Goal: Transaction & Acquisition: Purchase product/service

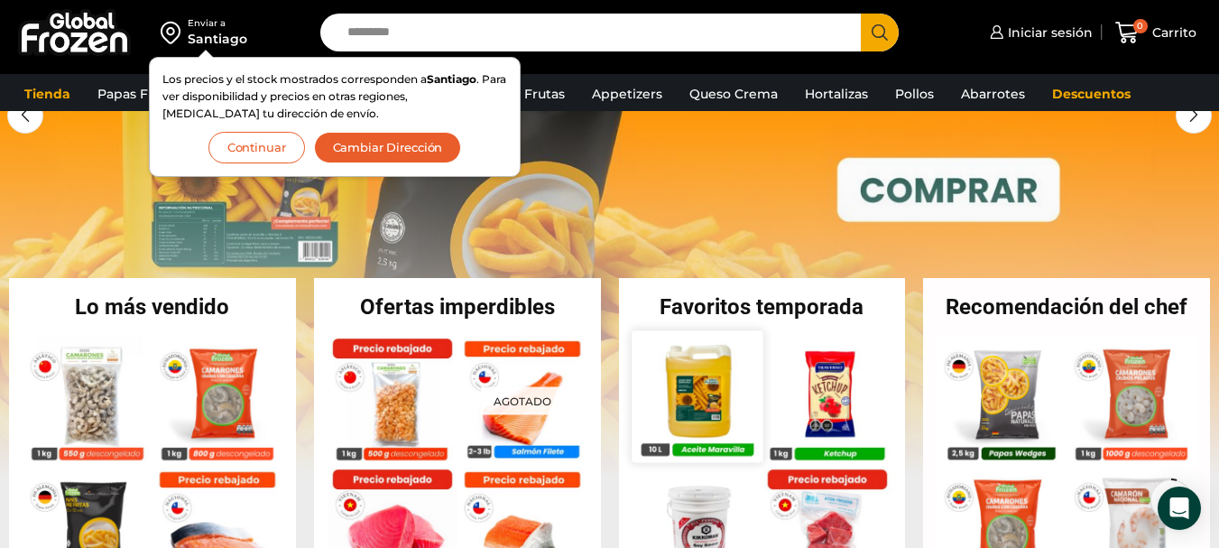
scroll to position [90, 0]
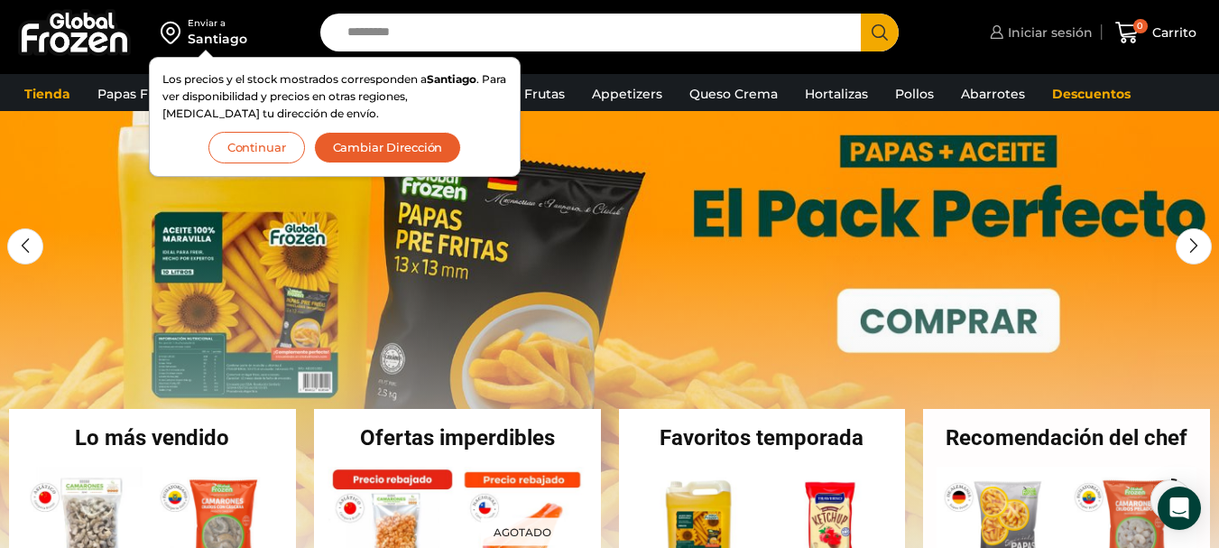
click at [1059, 28] on span "Iniciar sesión" at bounding box center [1047, 32] width 89 height 18
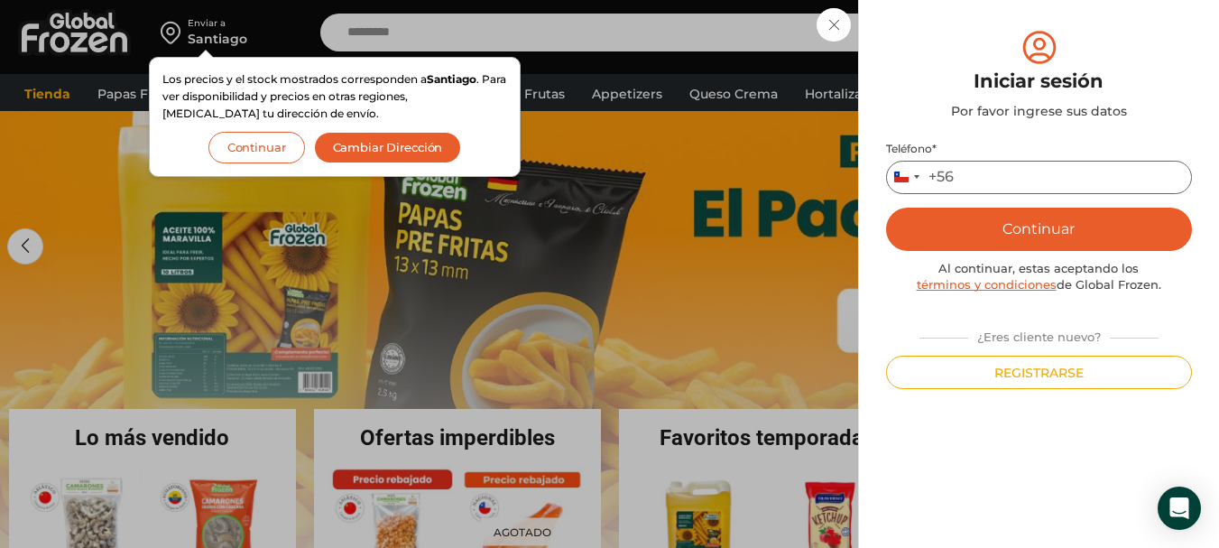
click at [1074, 179] on input "Teléfono *" at bounding box center [1039, 177] width 306 height 33
type input "*********"
click at [1048, 223] on button "Continuar" at bounding box center [1039, 228] width 306 height 43
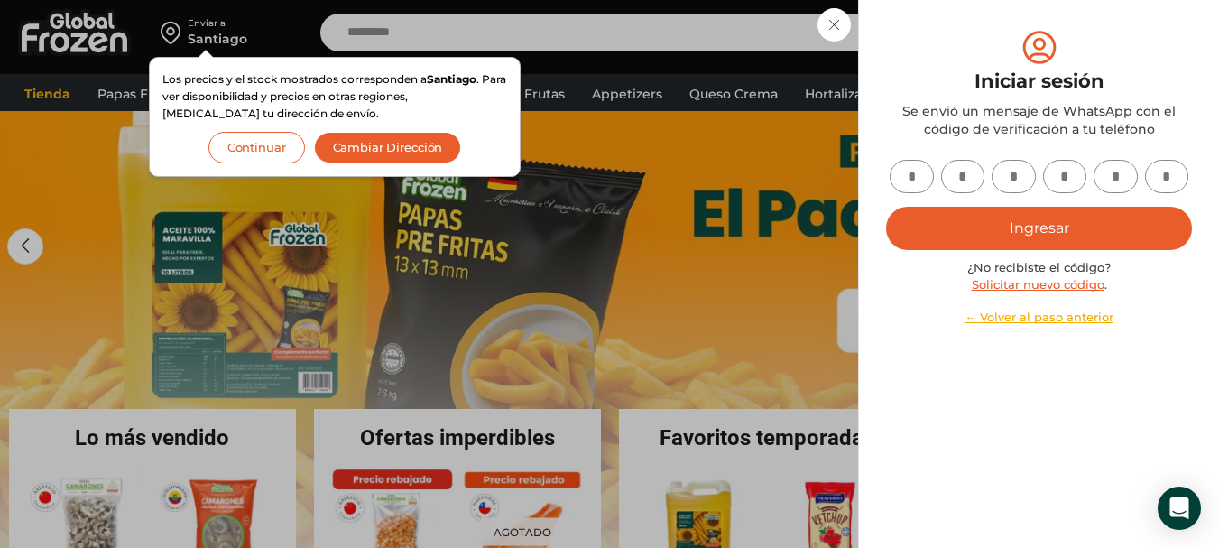
click at [913, 183] on input "text" at bounding box center [911, 176] width 44 height 33
type input "*"
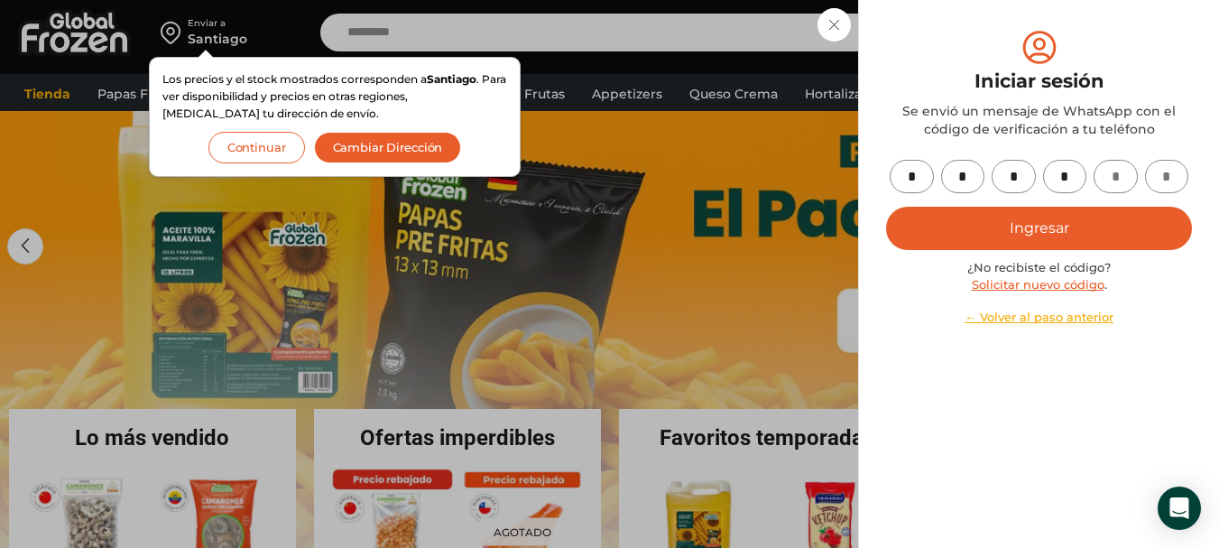
type input "*"
click at [1047, 230] on button "Ingresar" at bounding box center [1039, 228] width 306 height 43
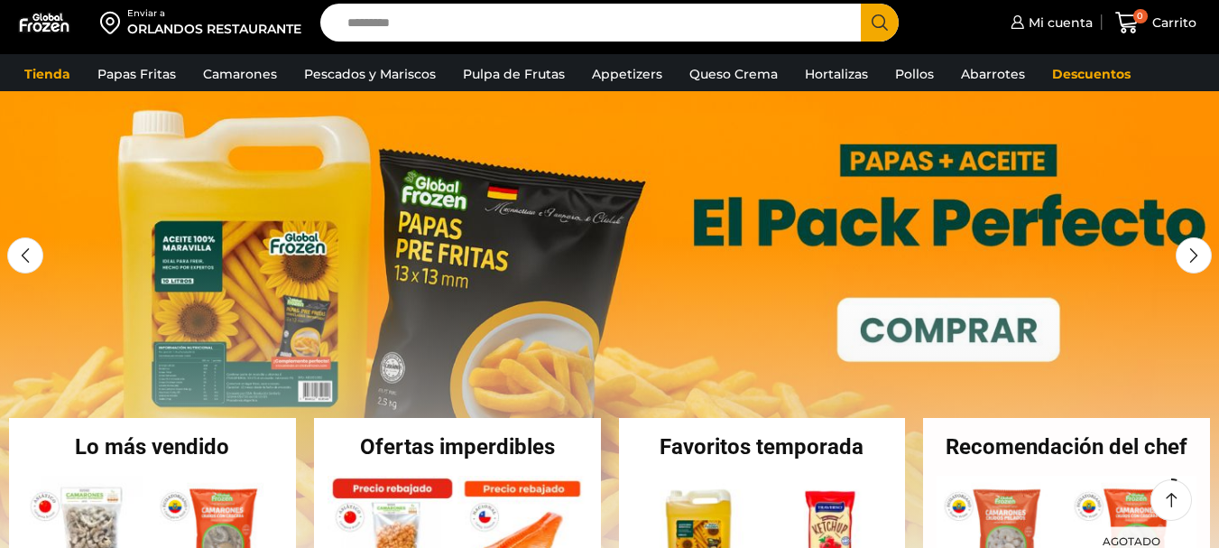
scroll to position [90, 0]
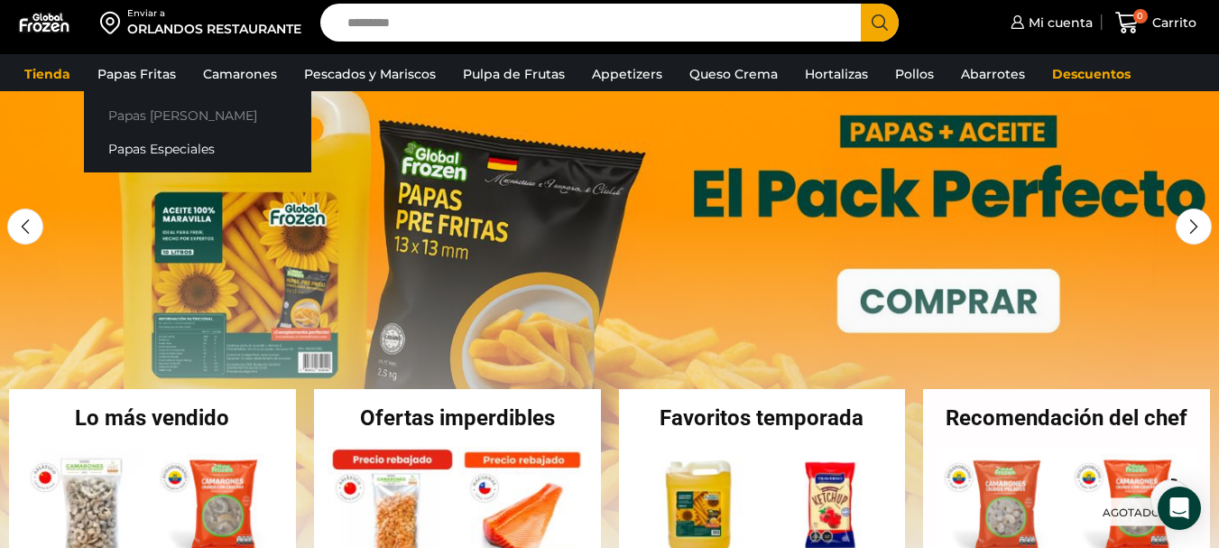
click at [149, 111] on link "Papas [PERSON_NAME]" at bounding box center [197, 114] width 227 height 33
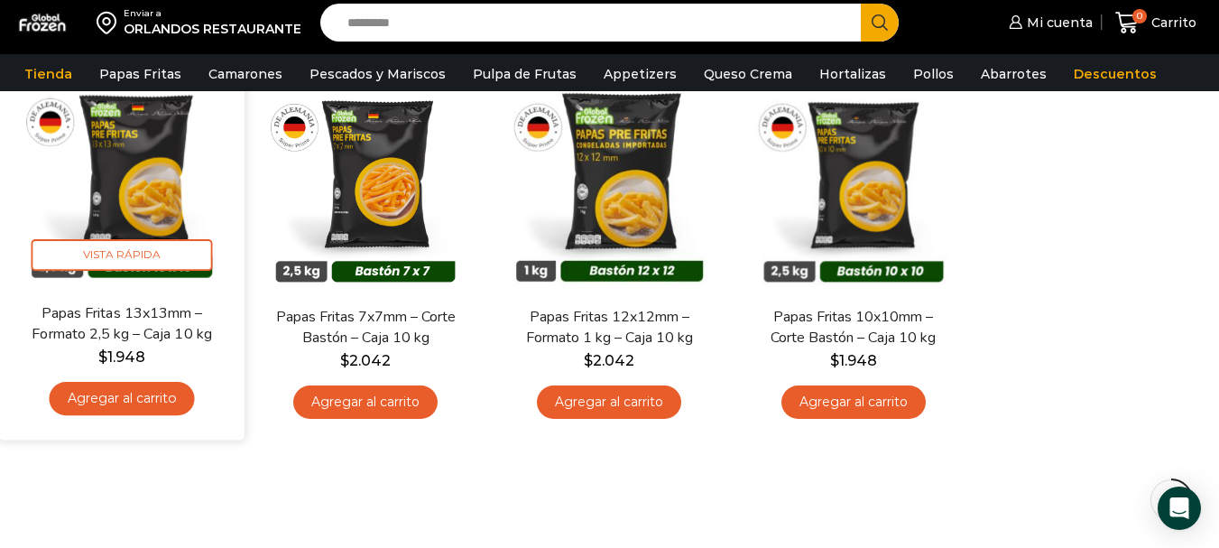
click at [117, 399] on link "Agregar al carrito" at bounding box center [122, 398] width 145 height 33
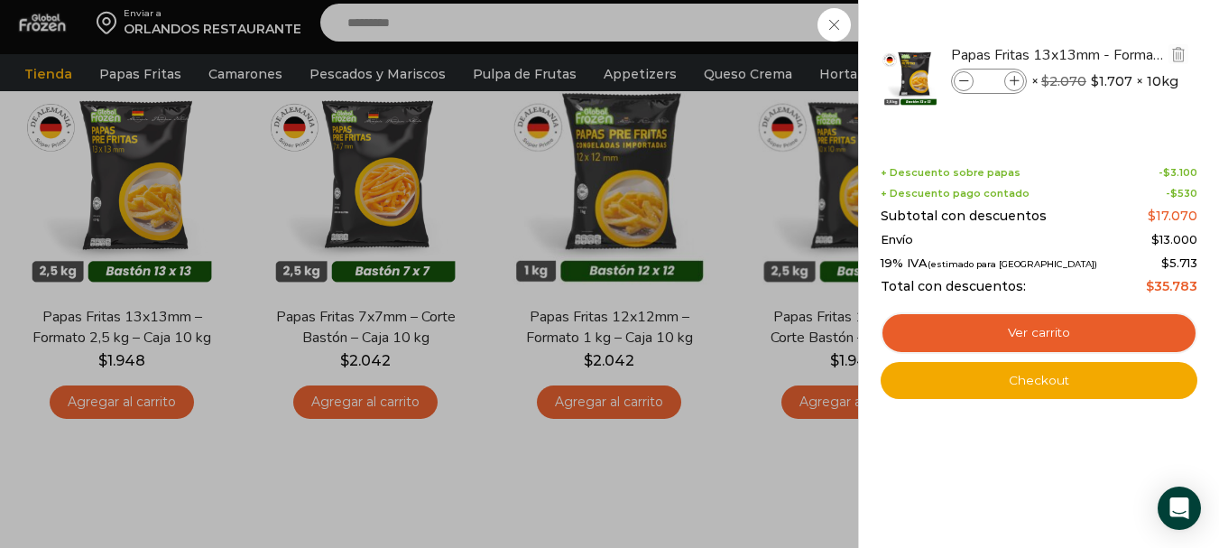
click at [1018, 82] on icon at bounding box center [1014, 82] width 10 height 10
type input "*"
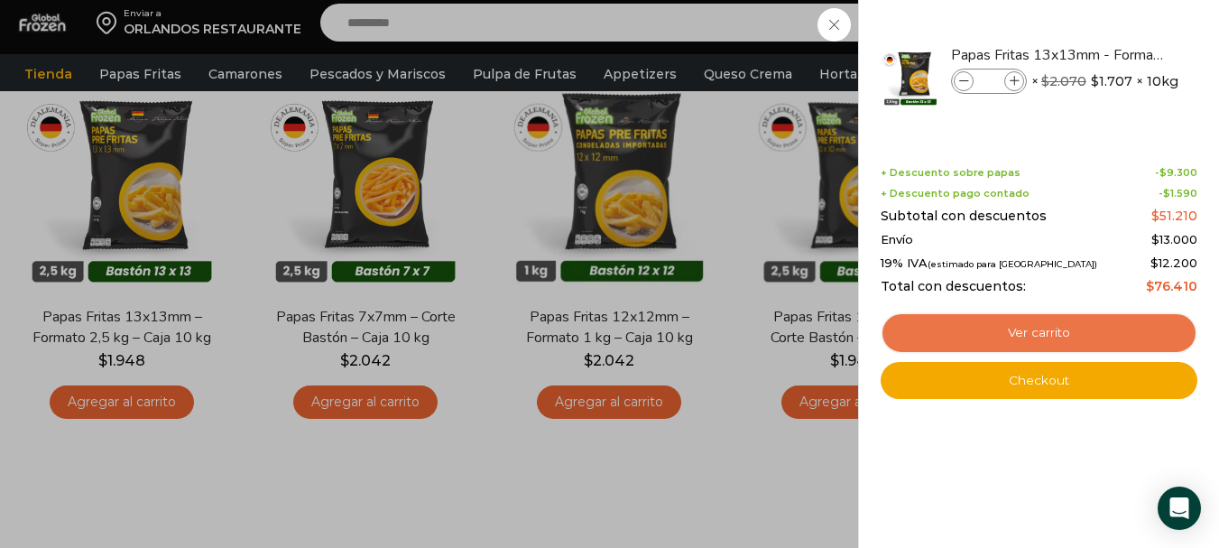
click at [1041, 332] on link "Ver carrito" at bounding box center [1038, 332] width 317 height 41
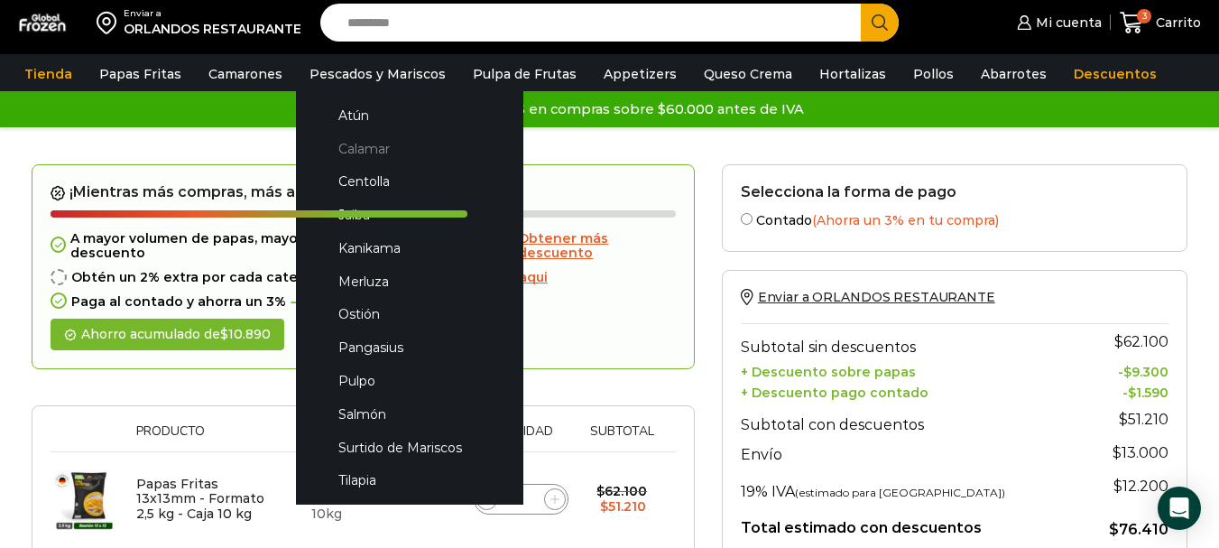
click at [350, 145] on link "Calamar" at bounding box center [409, 148] width 191 height 33
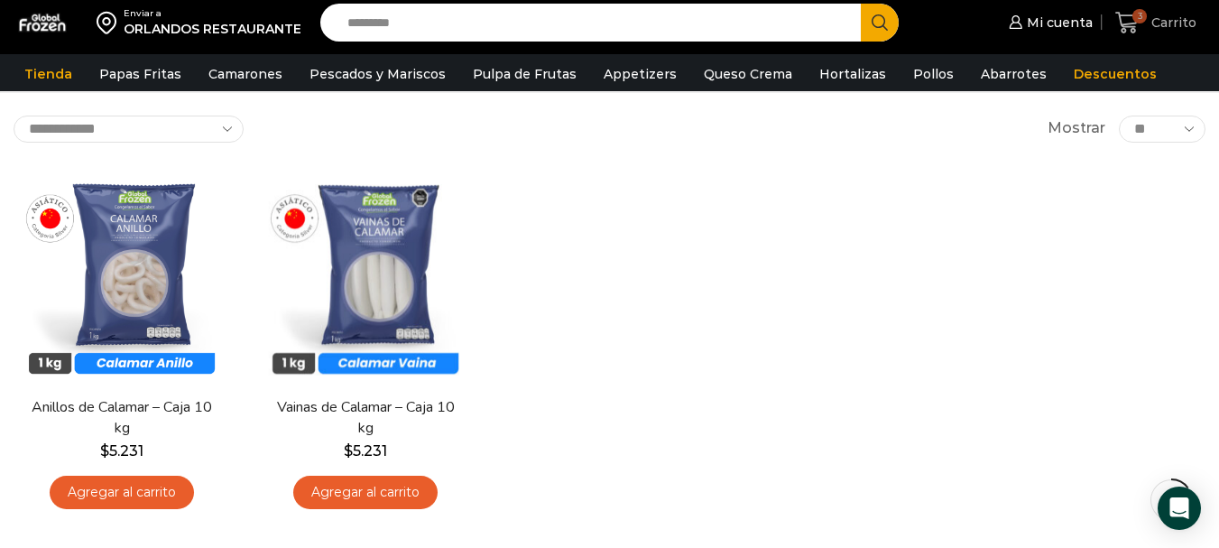
click at [1132, 19] on icon at bounding box center [1127, 23] width 24 height 24
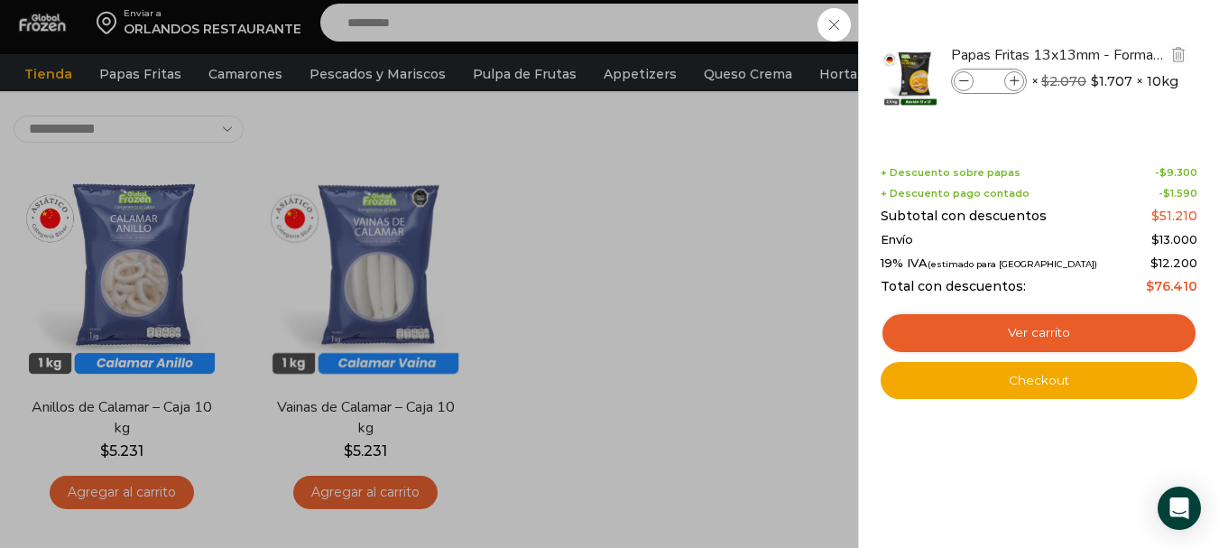
click at [1014, 78] on icon at bounding box center [1014, 82] width 10 height 10
type input "*"
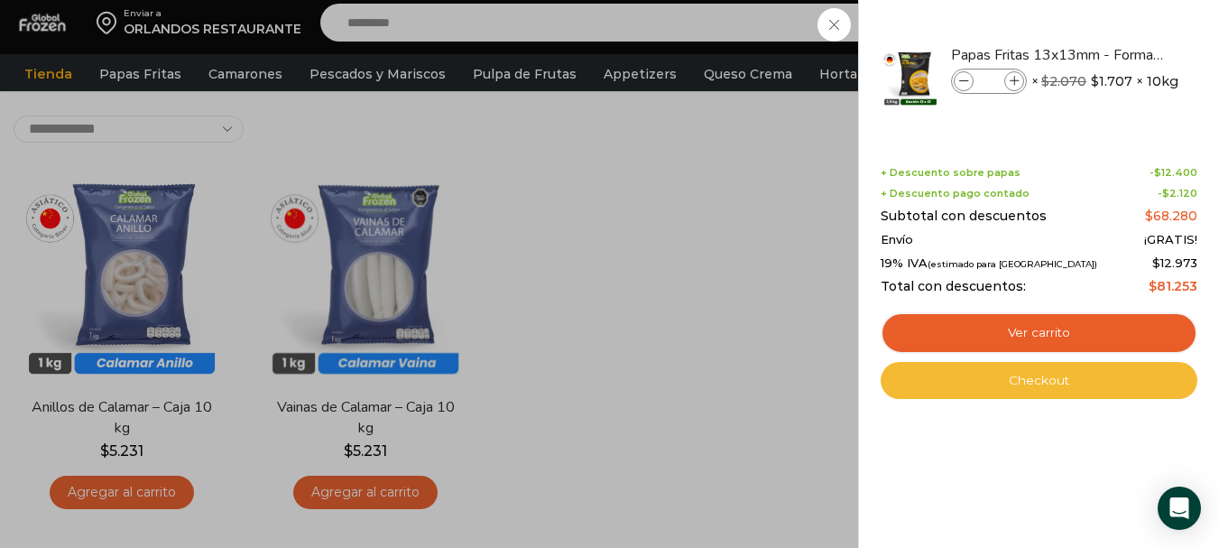
click at [1028, 379] on link "Checkout" at bounding box center [1038, 381] width 317 height 38
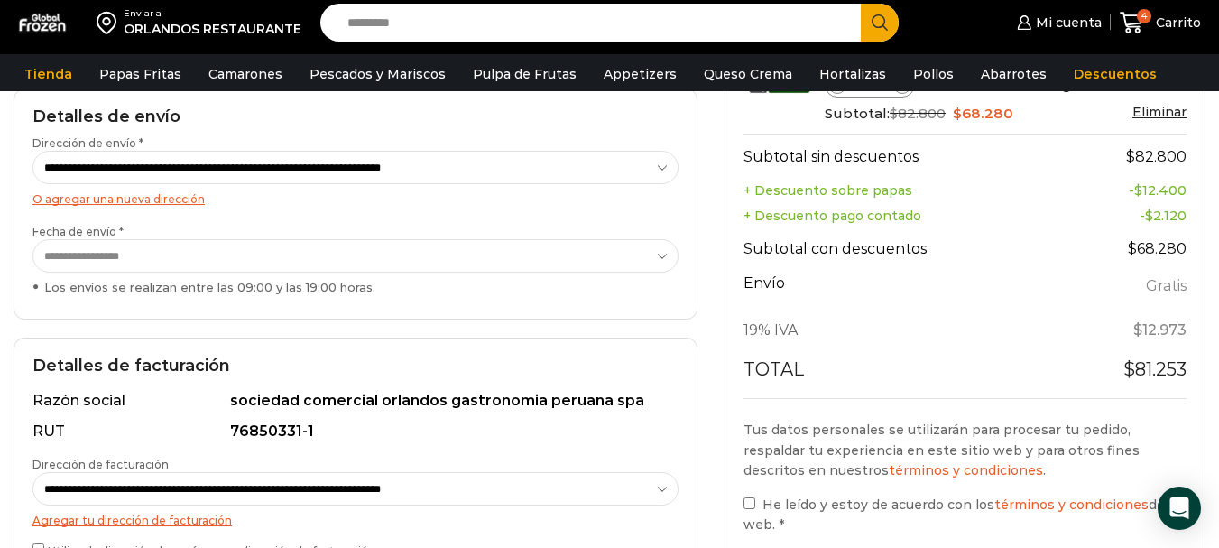
scroll to position [451, 0]
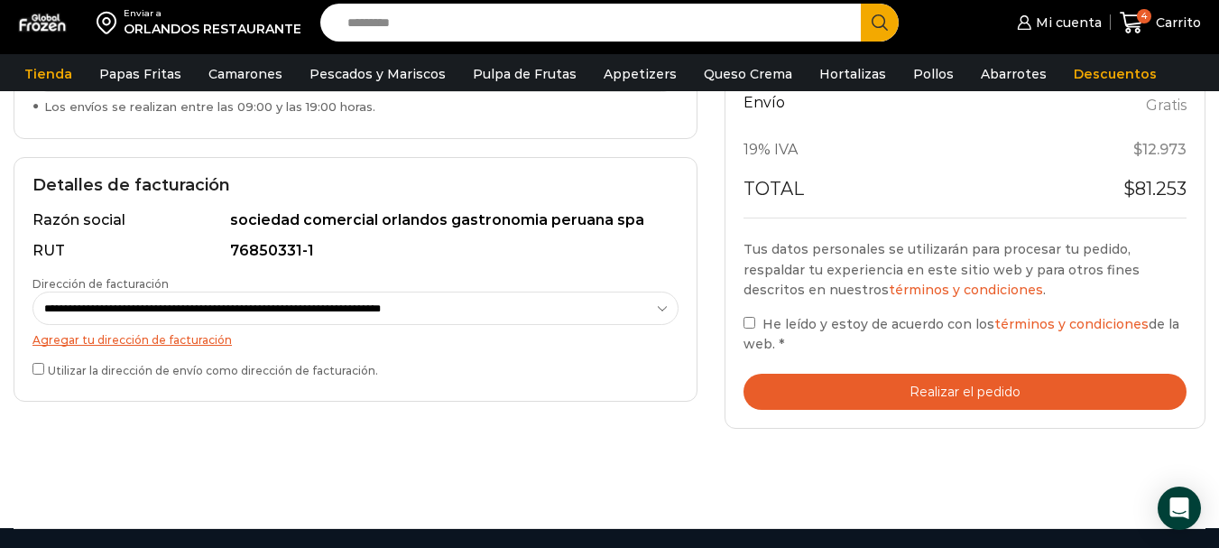
click at [756, 323] on label "He leído y estoy de acuerdo con los términos y condiciones de la web. *" at bounding box center [964, 333] width 443 height 41
click at [975, 389] on button "Realizar el pedido" at bounding box center [964, 391] width 443 height 37
